Goal: Information Seeking & Learning: Learn about a topic

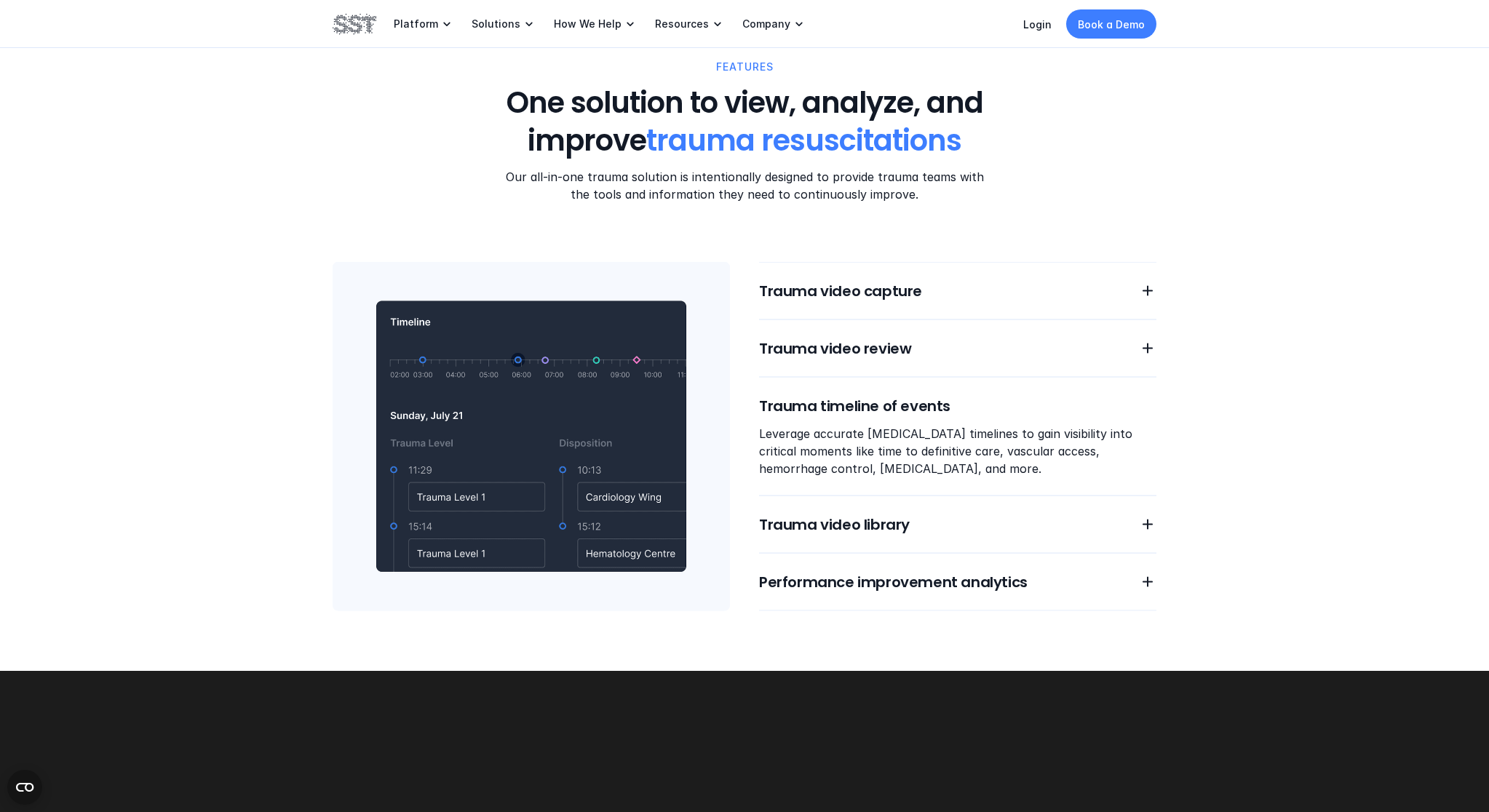
scroll to position [1220, 0]
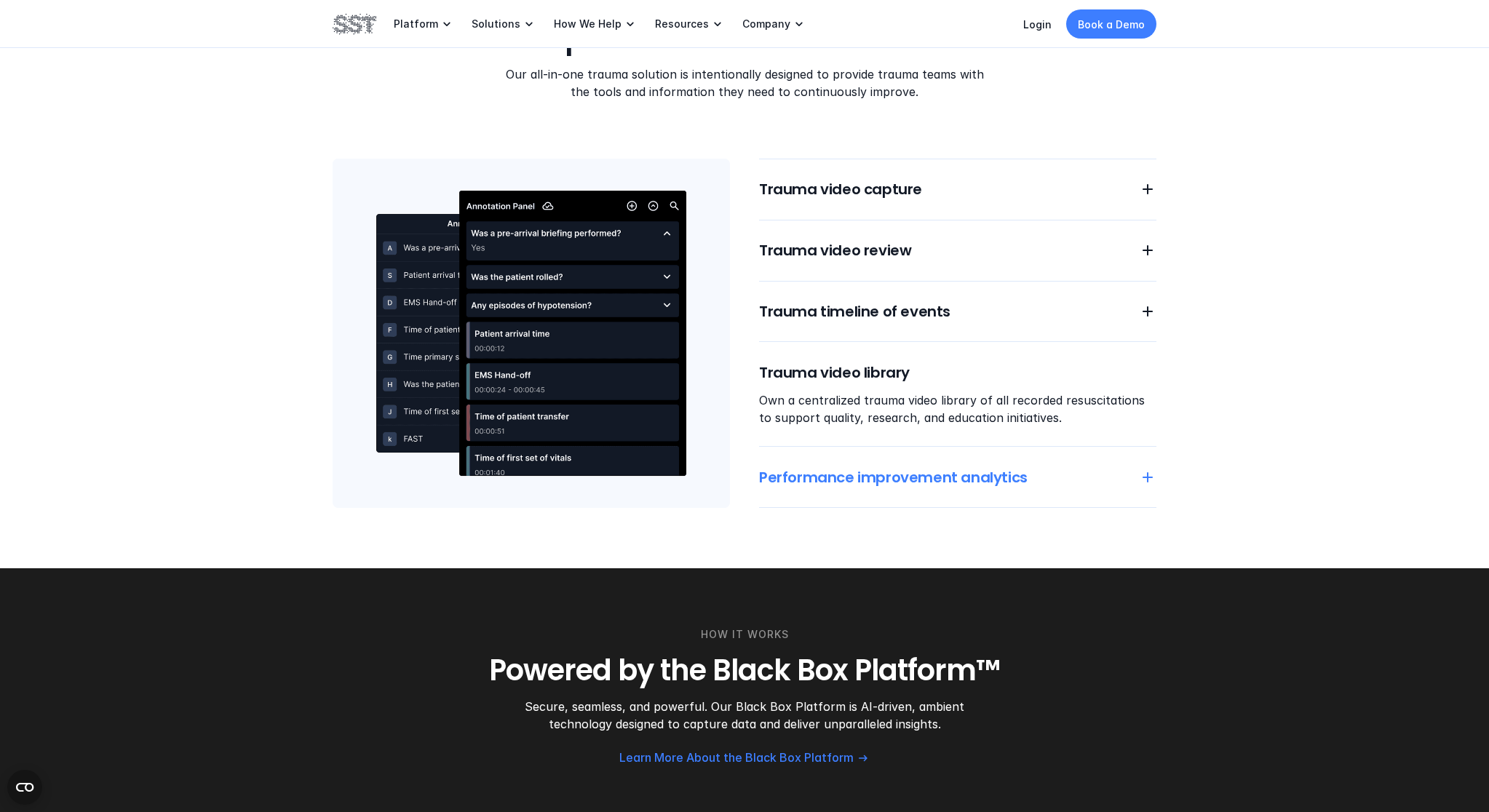
click at [845, 485] on h6 "Performance improvement analytics" at bounding box center [940, 477] width 363 height 21
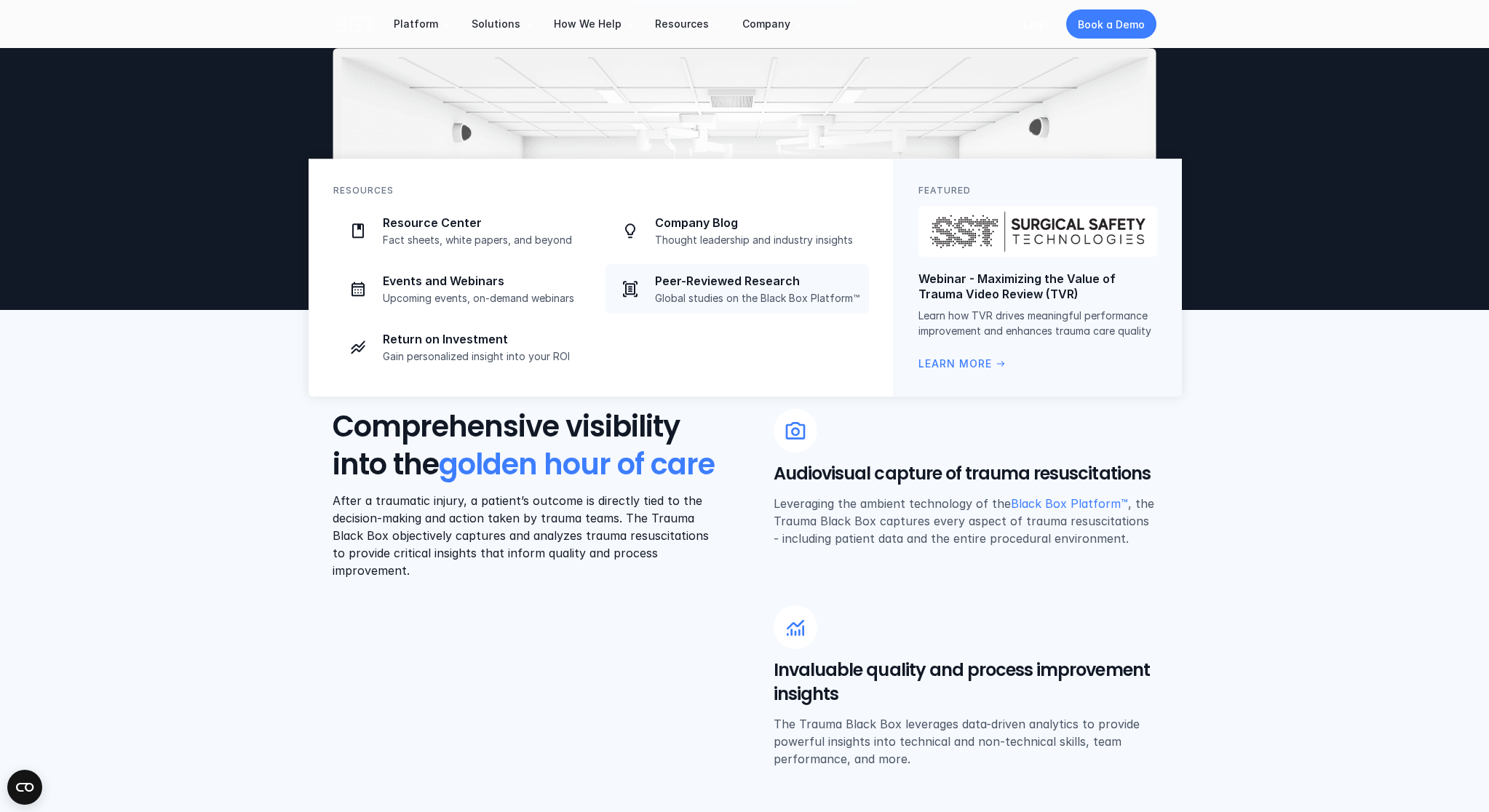
scroll to position [0, 0]
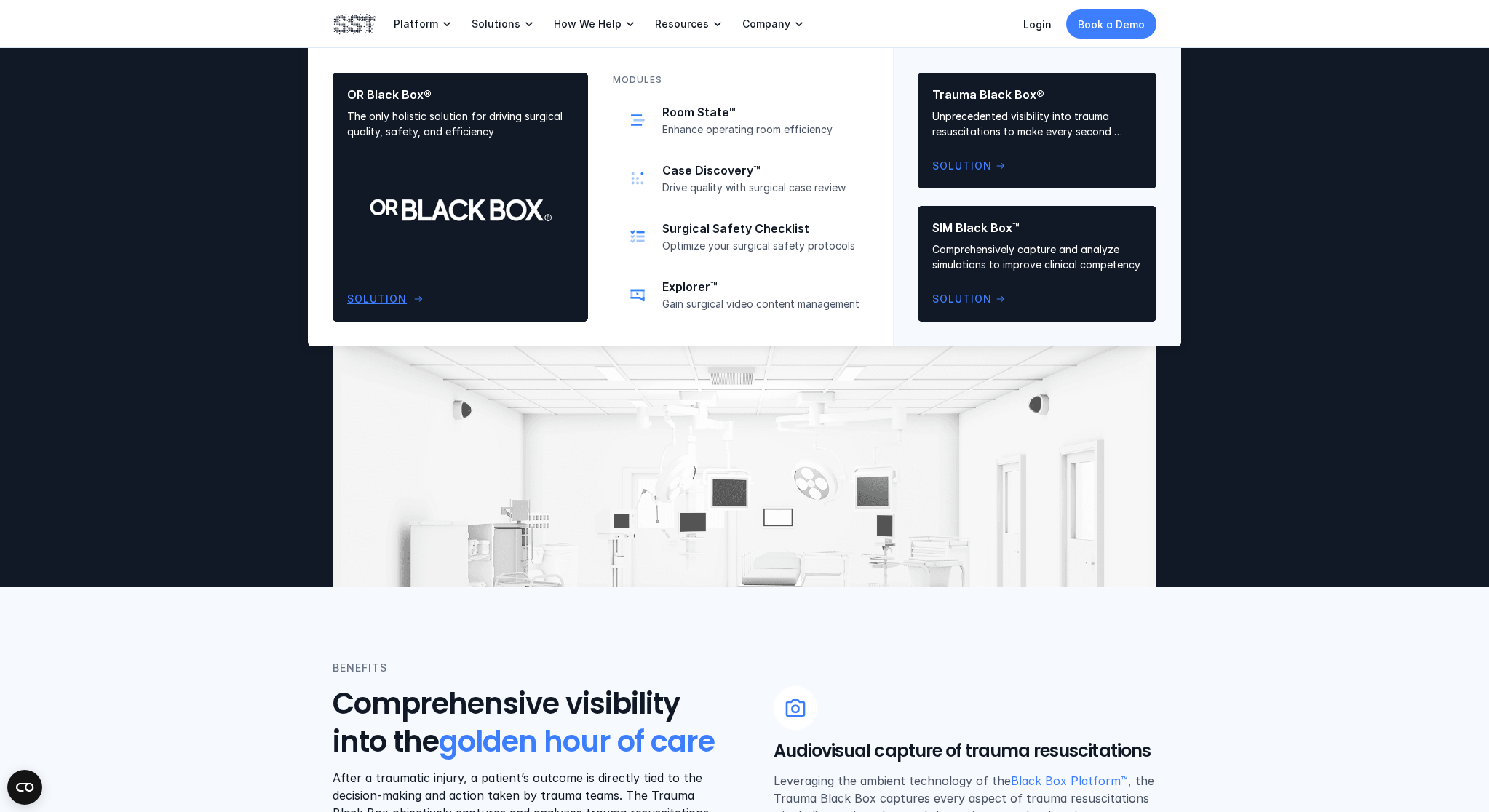
click at [533, 151] on div "OR Black Box® The only holistic solution for driving surgical quality, safety, …" at bounding box center [460, 197] width 226 height 220
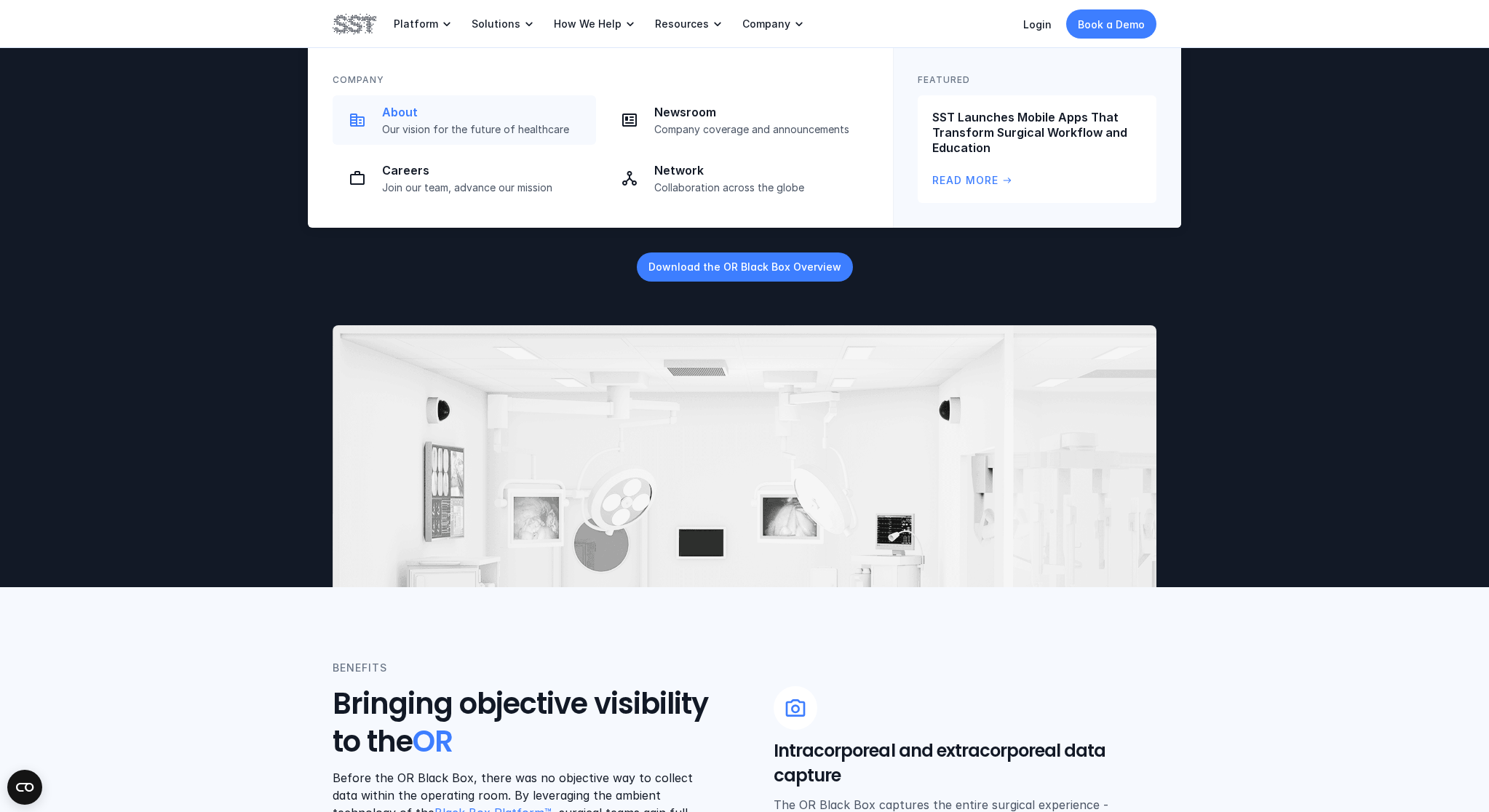
click at [400, 110] on p "About" at bounding box center [485, 112] width 205 height 16
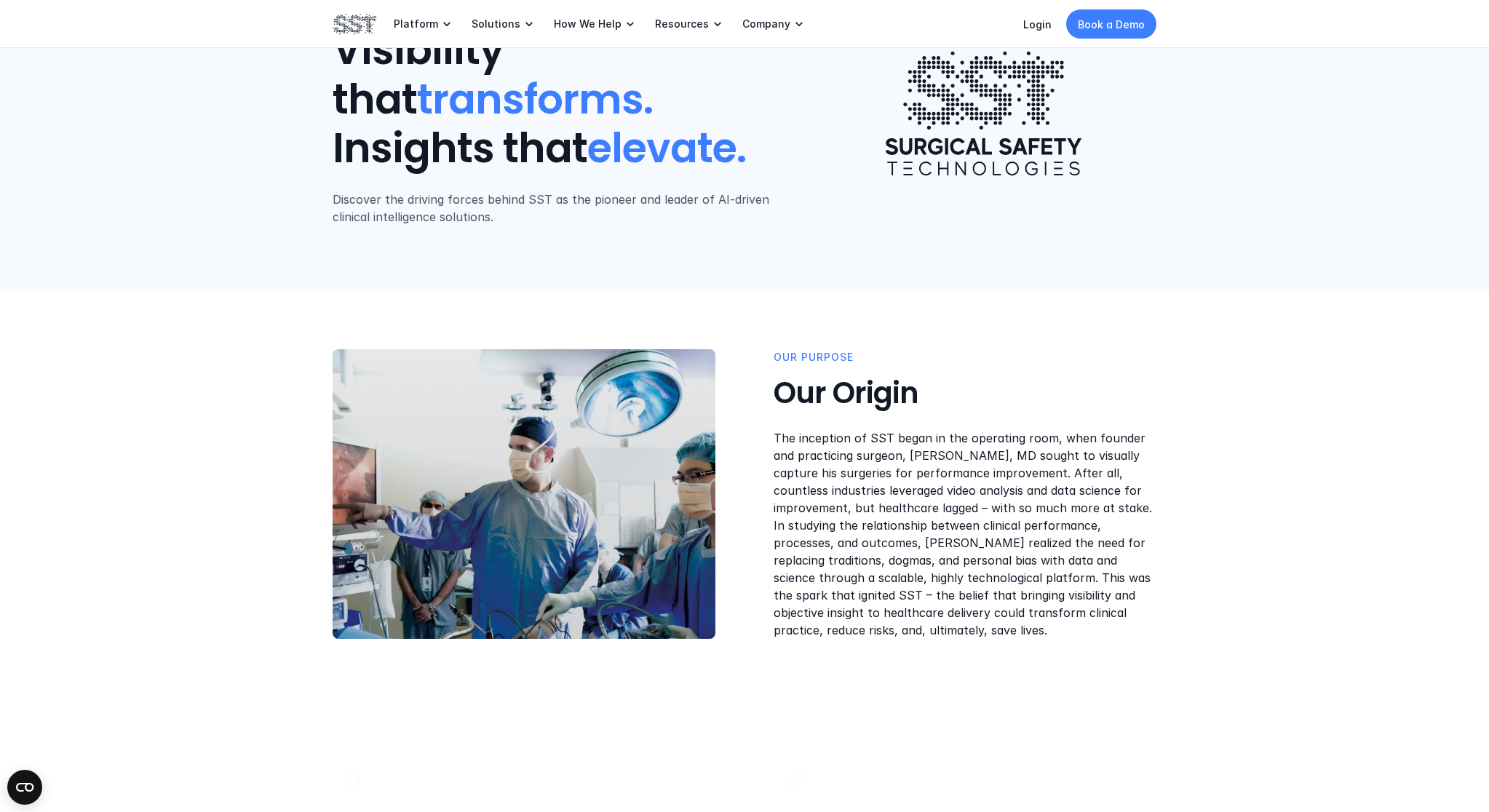
scroll to position [116, 0]
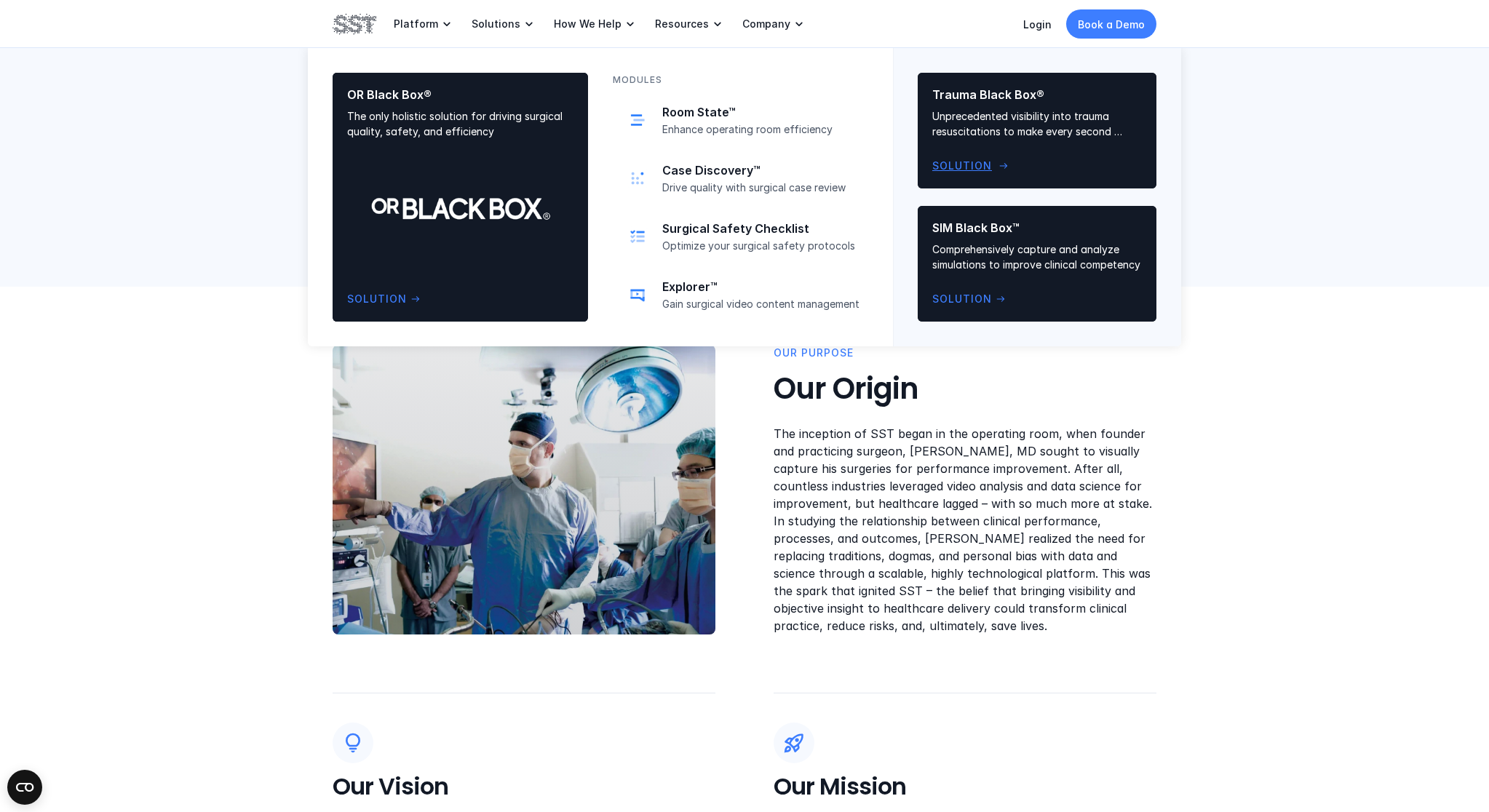
click at [985, 142] on div "Trauma Black Box® Unprecedented visibility into trauma resuscitations to make e…" at bounding box center [1036, 130] width 209 height 87
